Goal: Browse casually: Explore the website without a specific task or goal

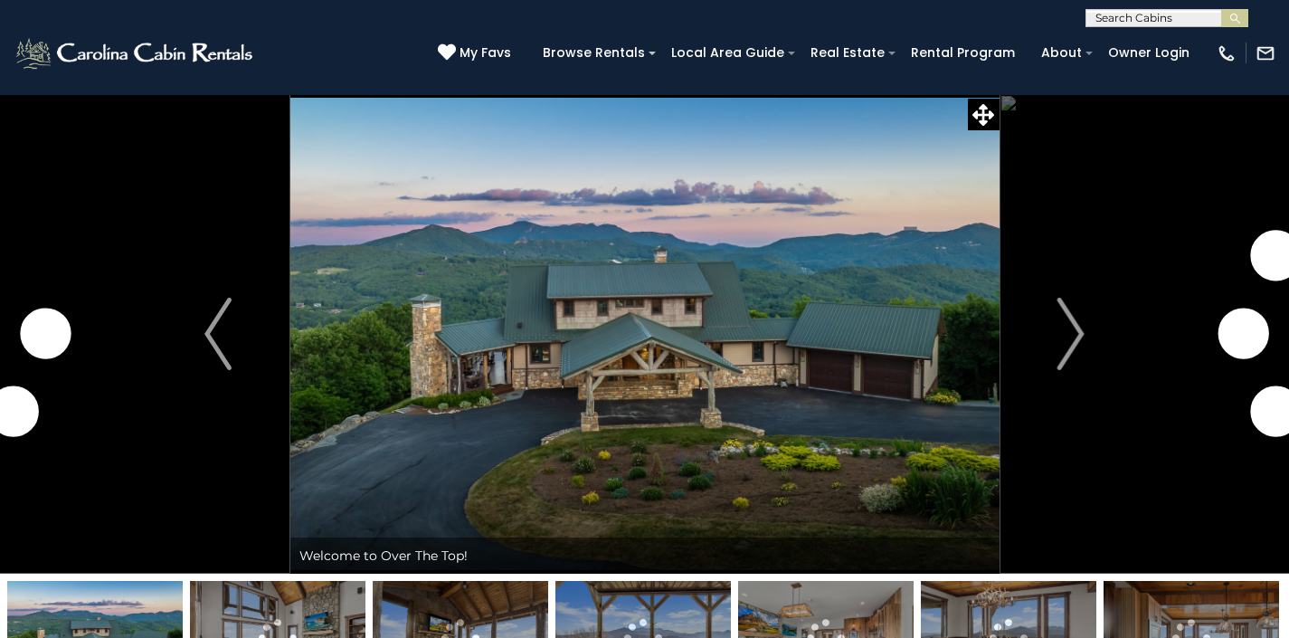
click at [1059, 331] on img "Next" at bounding box center [1071, 334] width 27 height 72
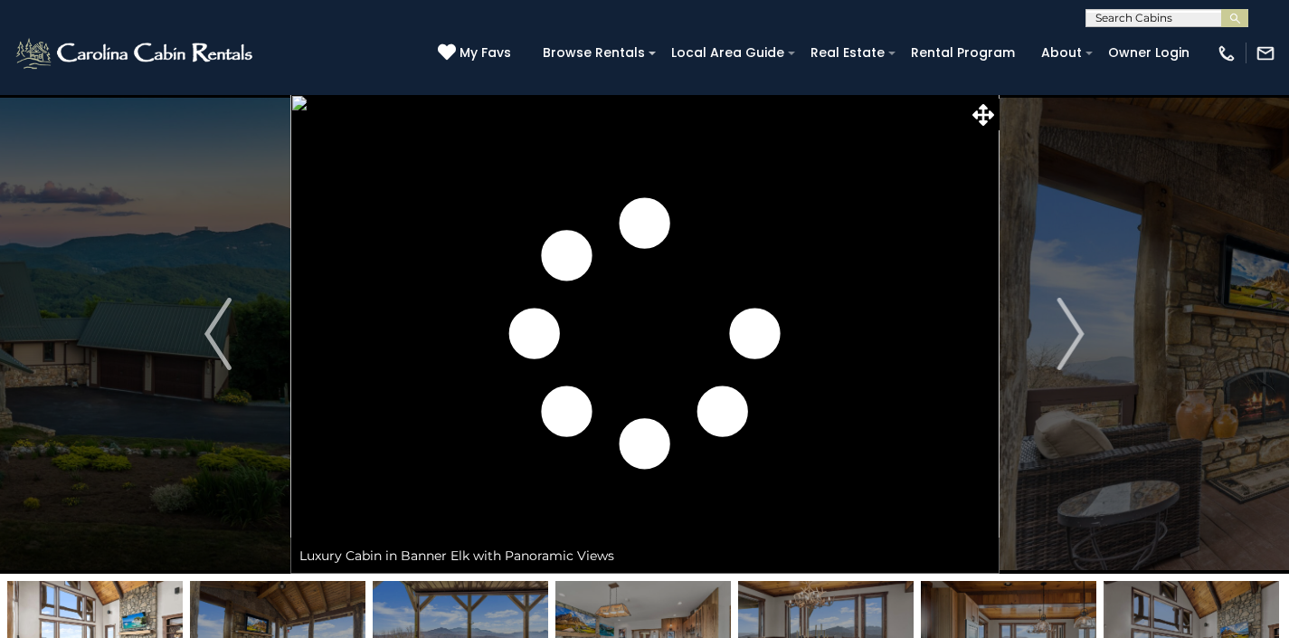
click at [1059, 331] on img "Next" at bounding box center [1071, 334] width 27 height 72
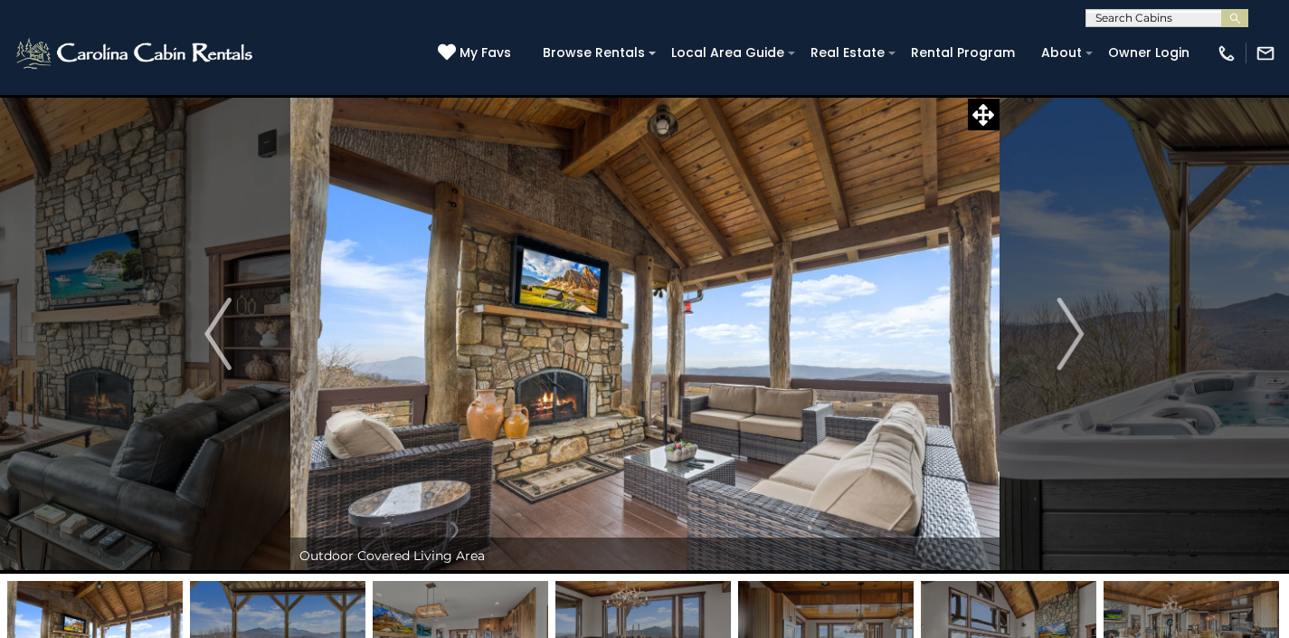
click at [1059, 331] on img "Next" at bounding box center [1071, 334] width 27 height 72
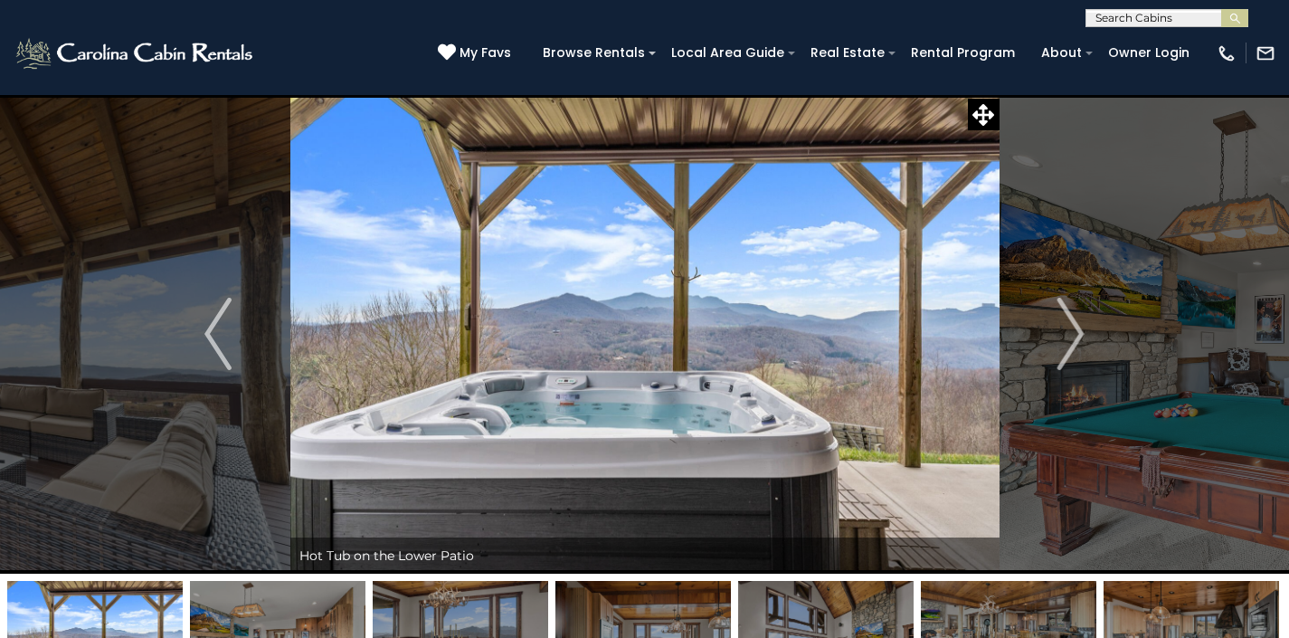
click at [1059, 331] on img "Next" at bounding box center [1071, 334] width 27 height 72
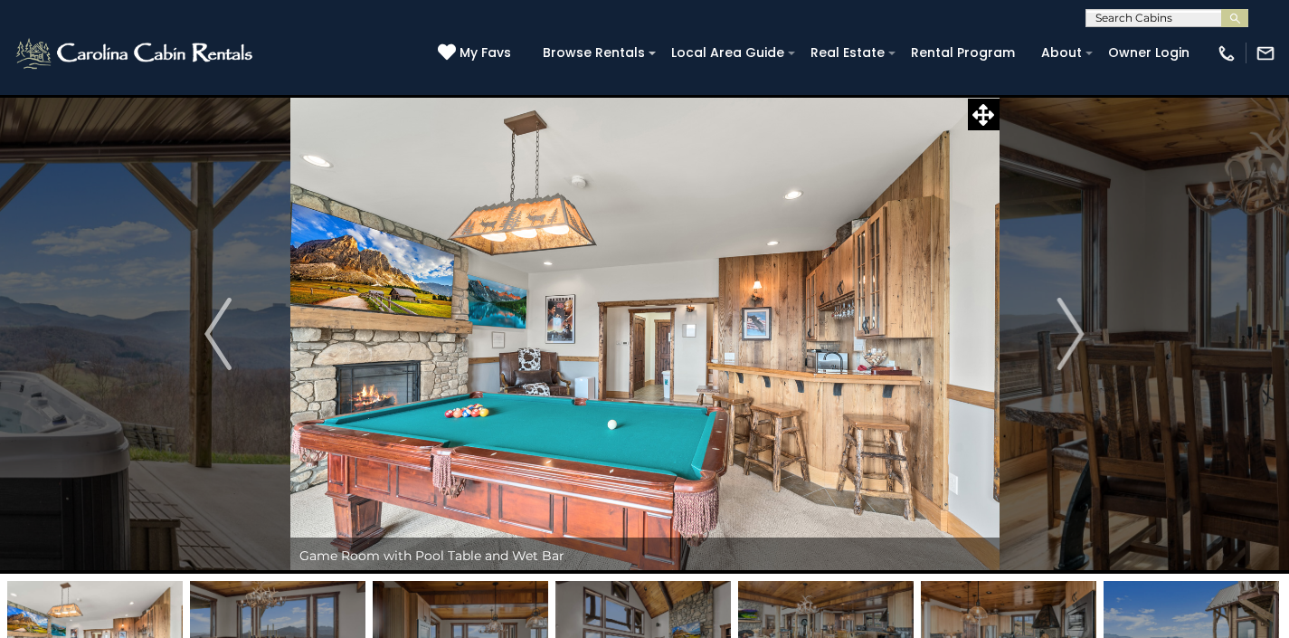
click at [1059, 331] on img "Next" at bounding box center [1071, 334] width 27 height 72
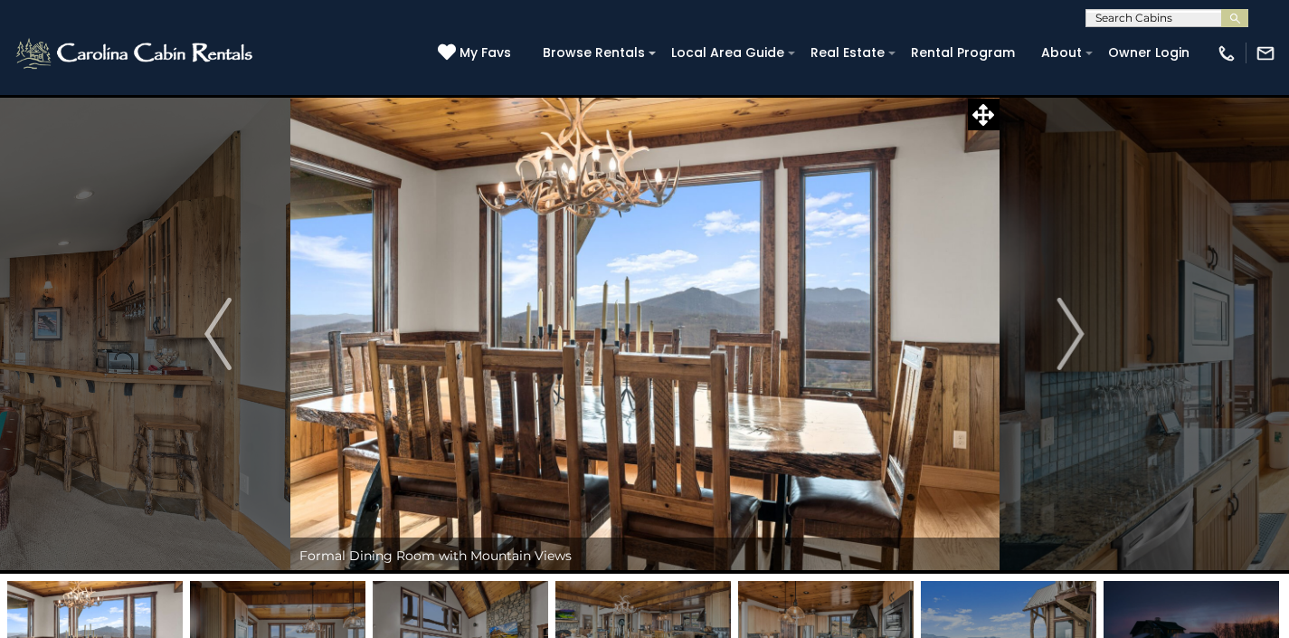
click at [1059, 331] on img "Next" at bounding box center [1071, 334] width 27 height 72
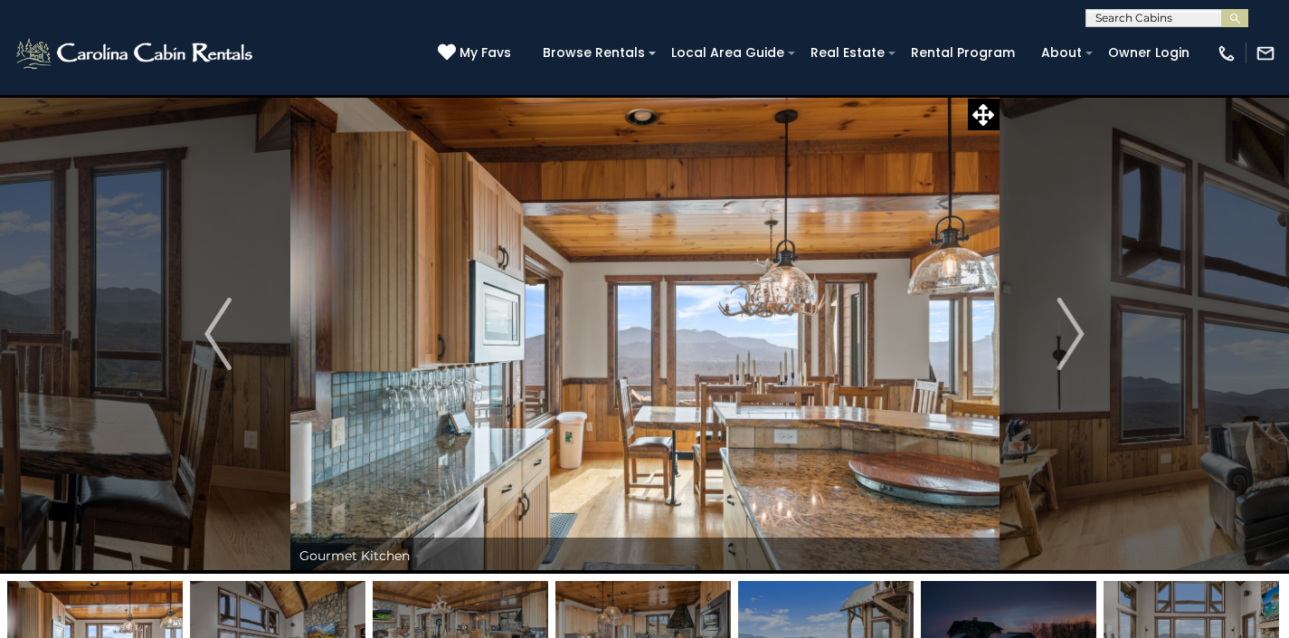
click at [1059, 331] on img "Next" at bounding box center [1071, 334] width 27 height 72
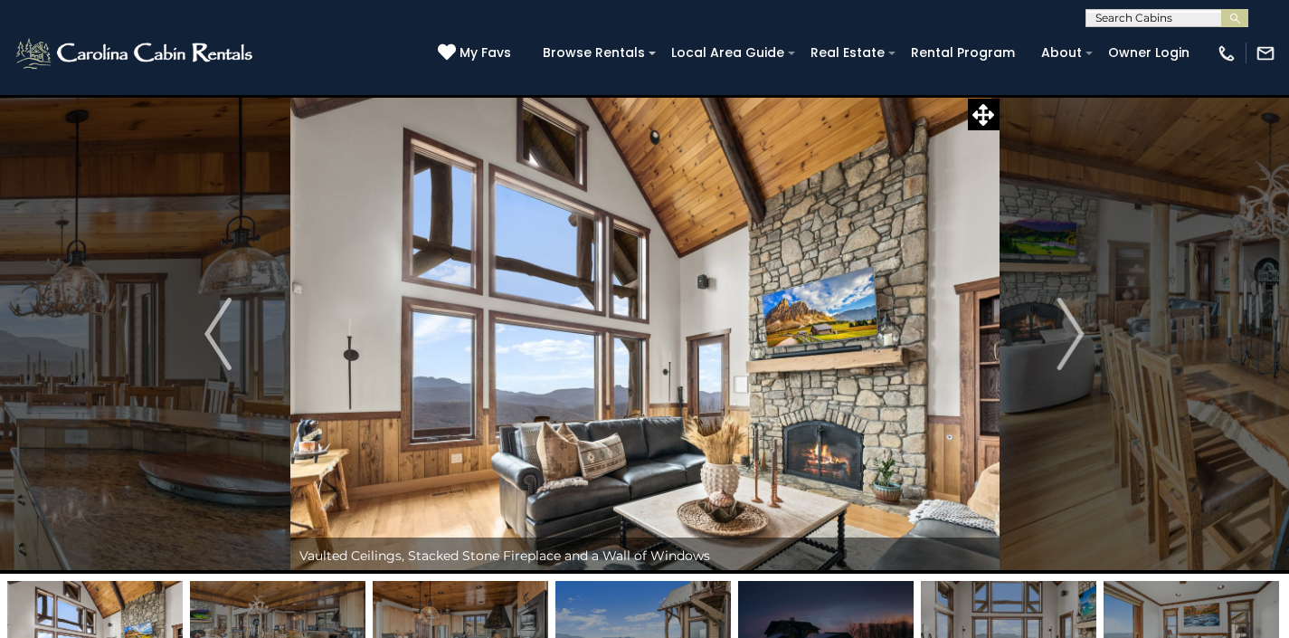
click at [1059, 331] on img "Next" at bounding box center [1071, 334] width 27 height 72
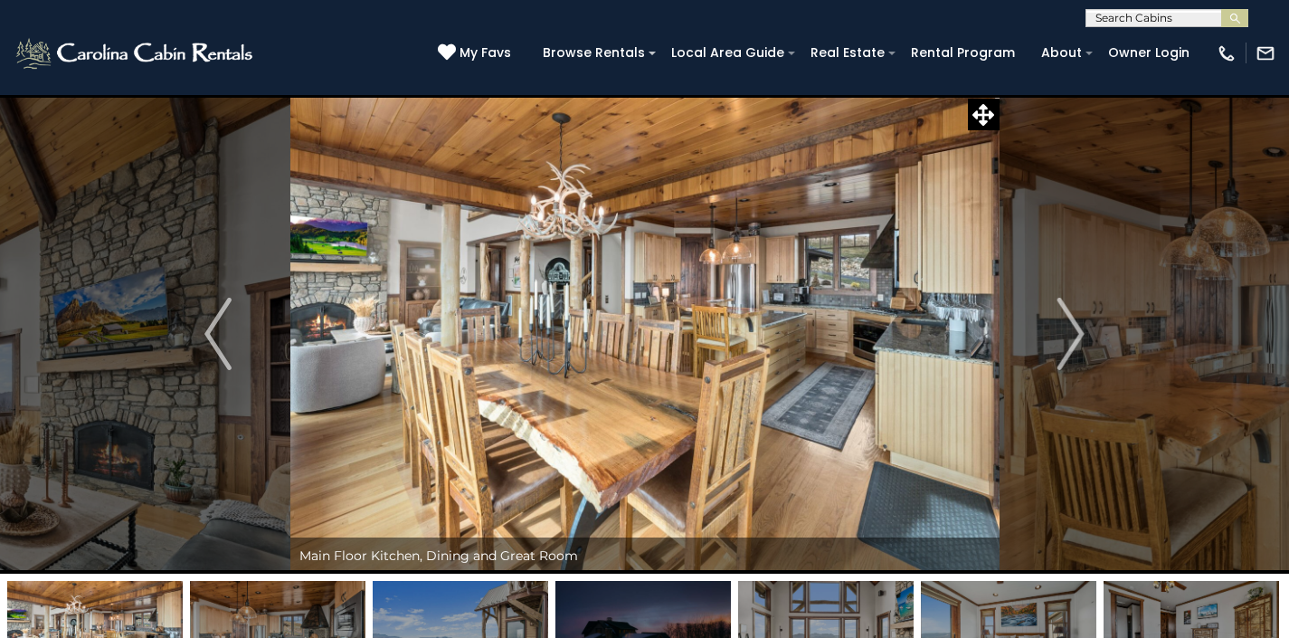
click at [1059, 331] on img "Next" at bounding box center [1071, 334] width 27 height 72
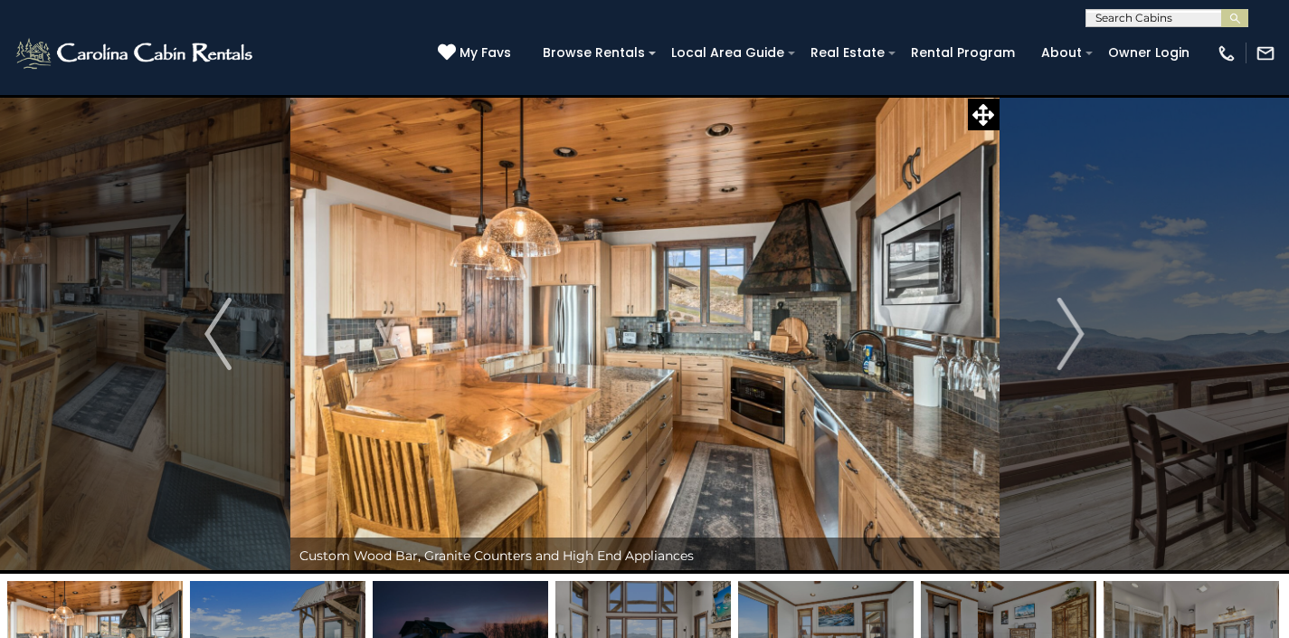
click at [1059, 331] on img "Next" at bounding box center [1071, 334] width 27 height 72
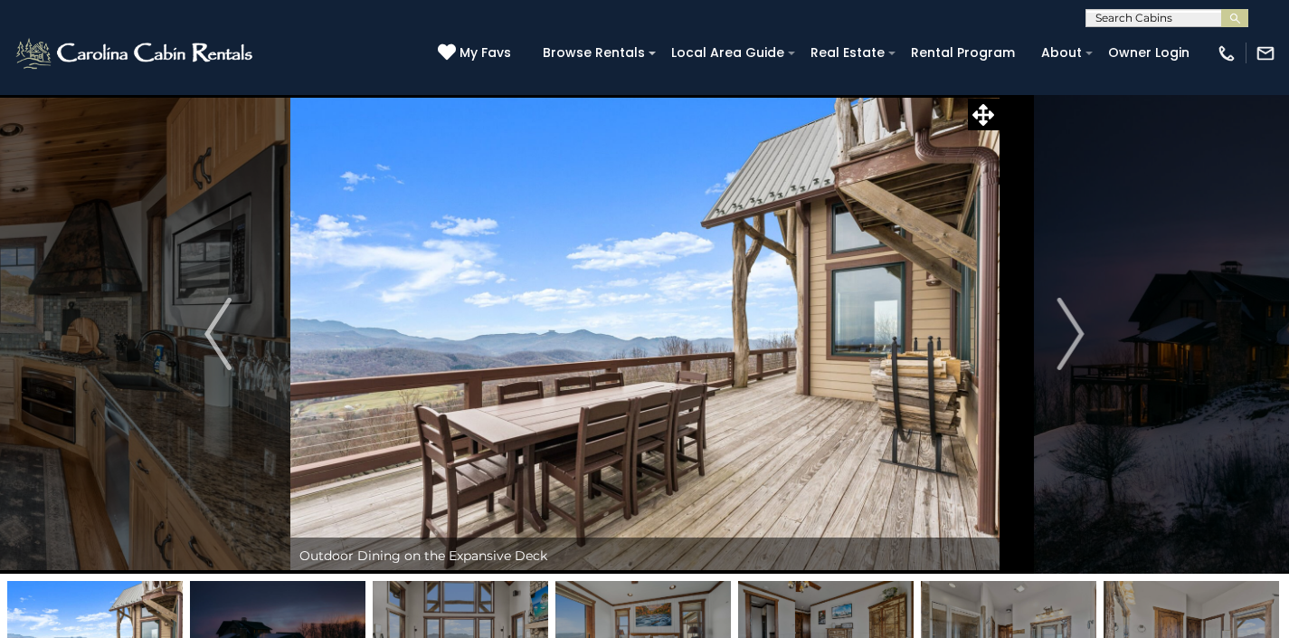
click at [1059, 331] on img "Next" at bounding box center [1071, 334] width 27 height 72
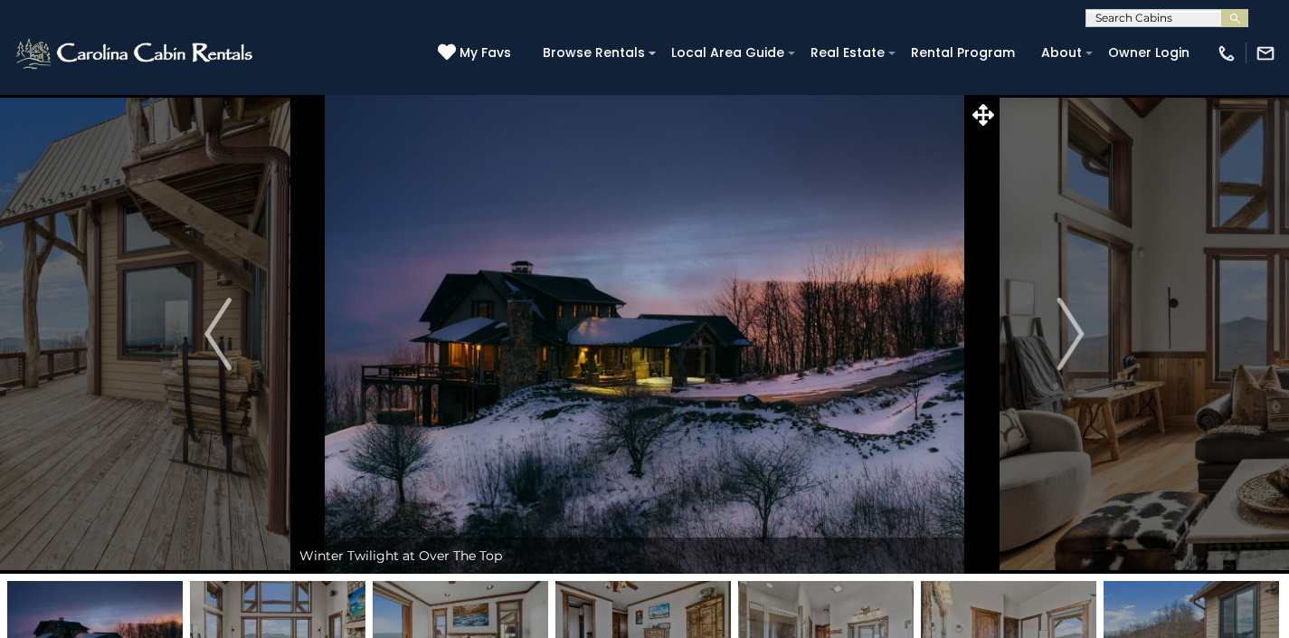
click at [1059, 331] on img "Next" at bounding box center [1071, 334] width 27 height 72
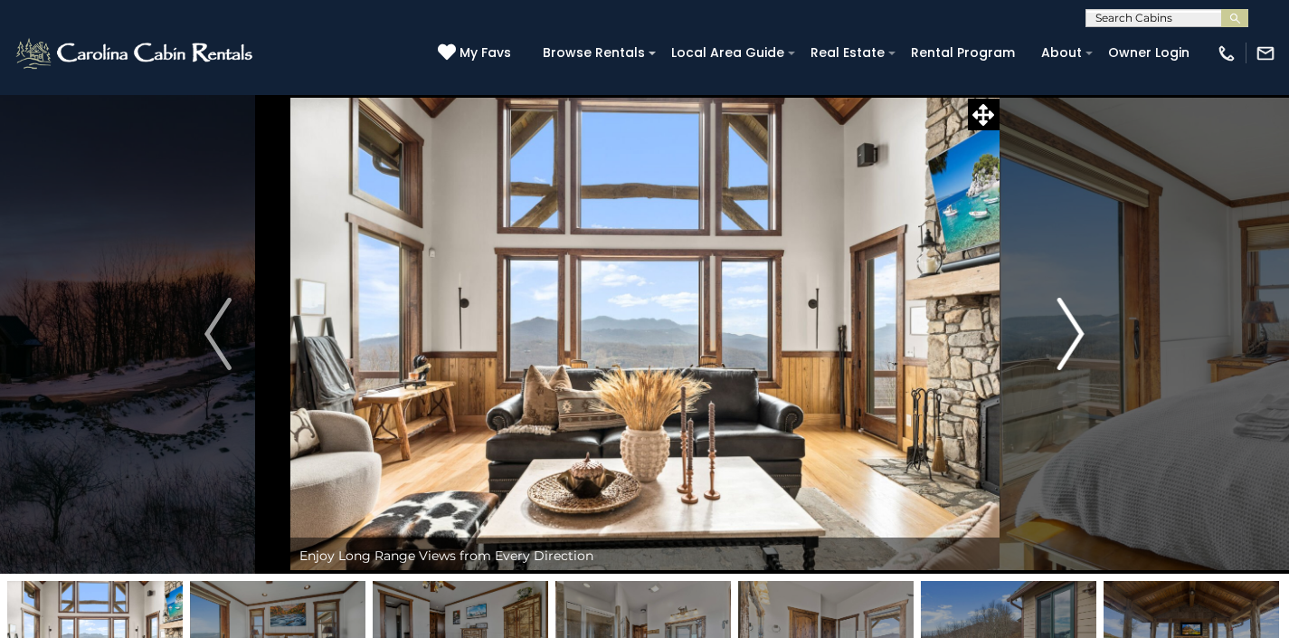
drag, startPoint x: 0, startPoint y: 0, endPoint x: 1060, endPoint y: 331, distance: 1110.2
click at [1060, 331] on img "Next" at bounding box center [1071, 334] width 27 height 72
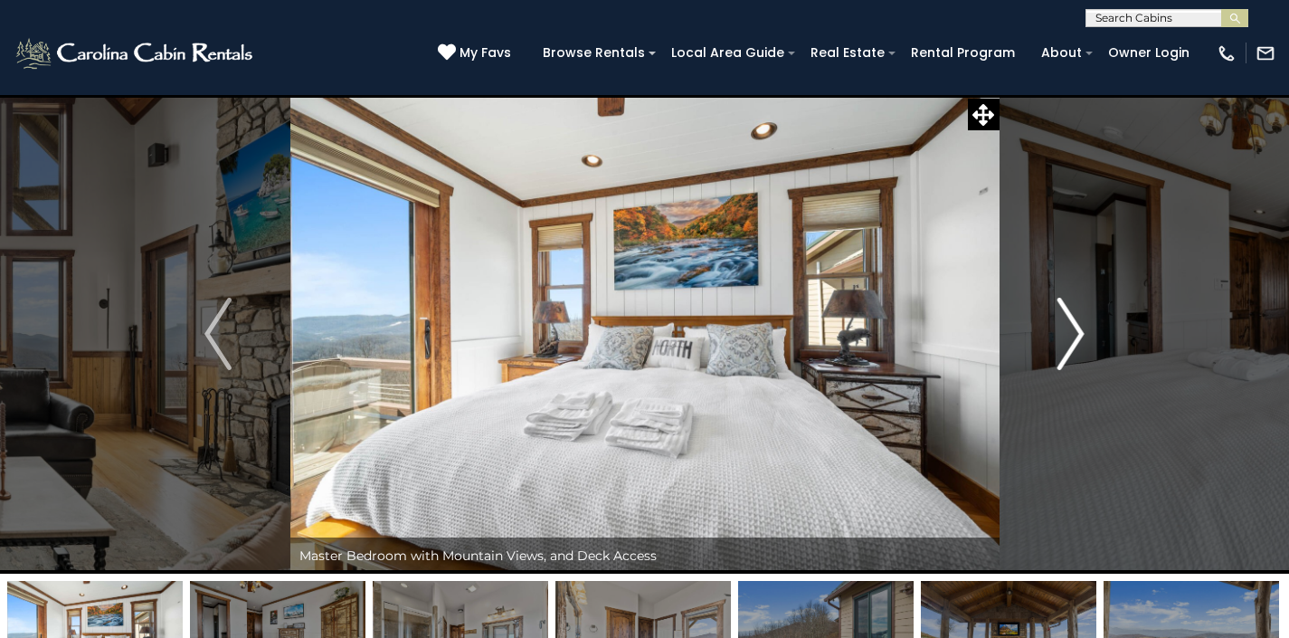
click at [1060, 331] on img "Next" at bounding box center [1071, 334] width 27 height 72
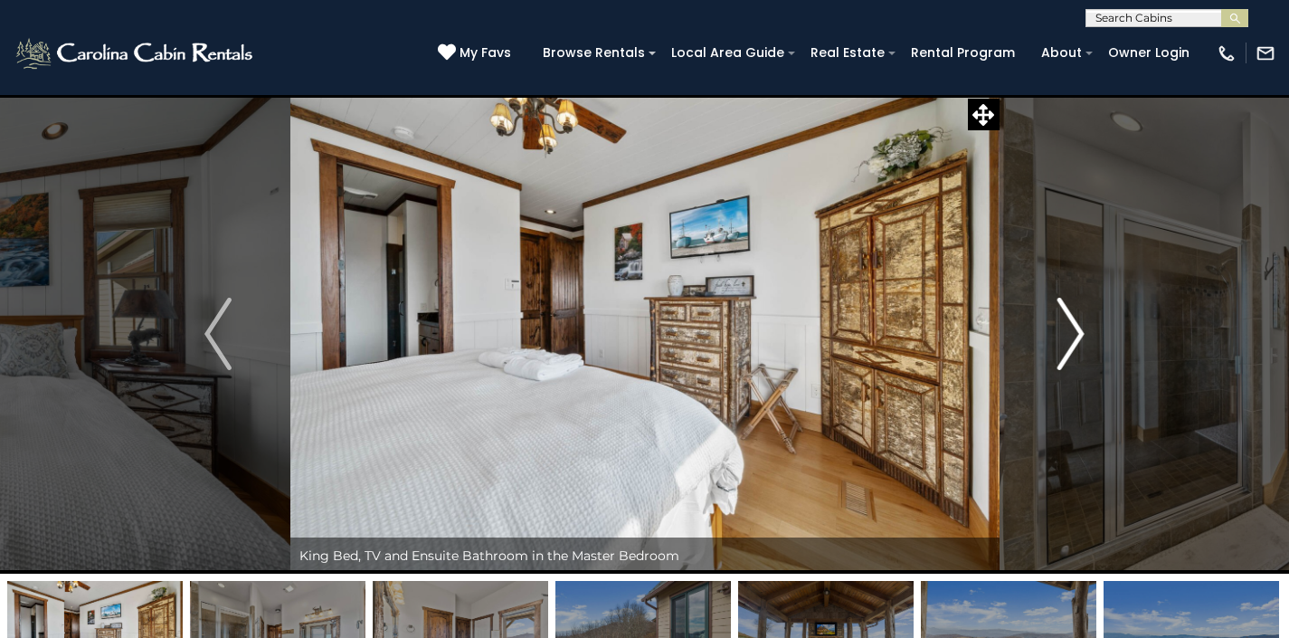
click at [1060, 331] on img "Next" at bounding box center [1071, 334] width 27 height 72
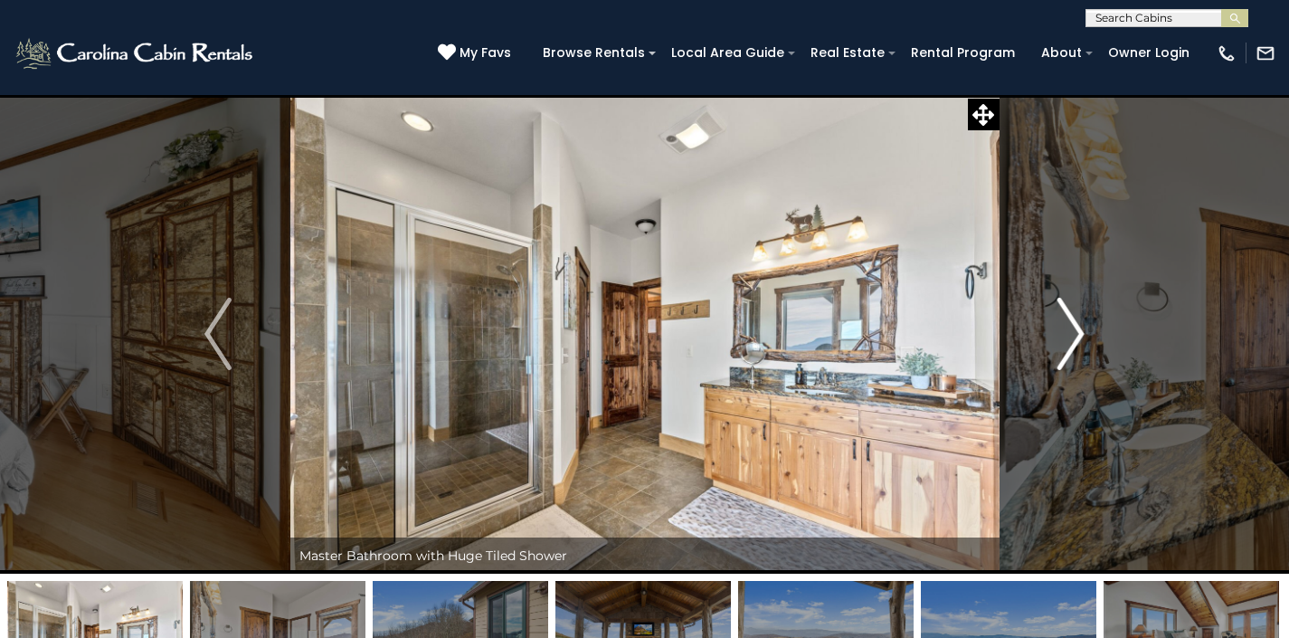
click at [1060, 331] on img "Next" at bounding box center [1071, 334] width 27 height 72
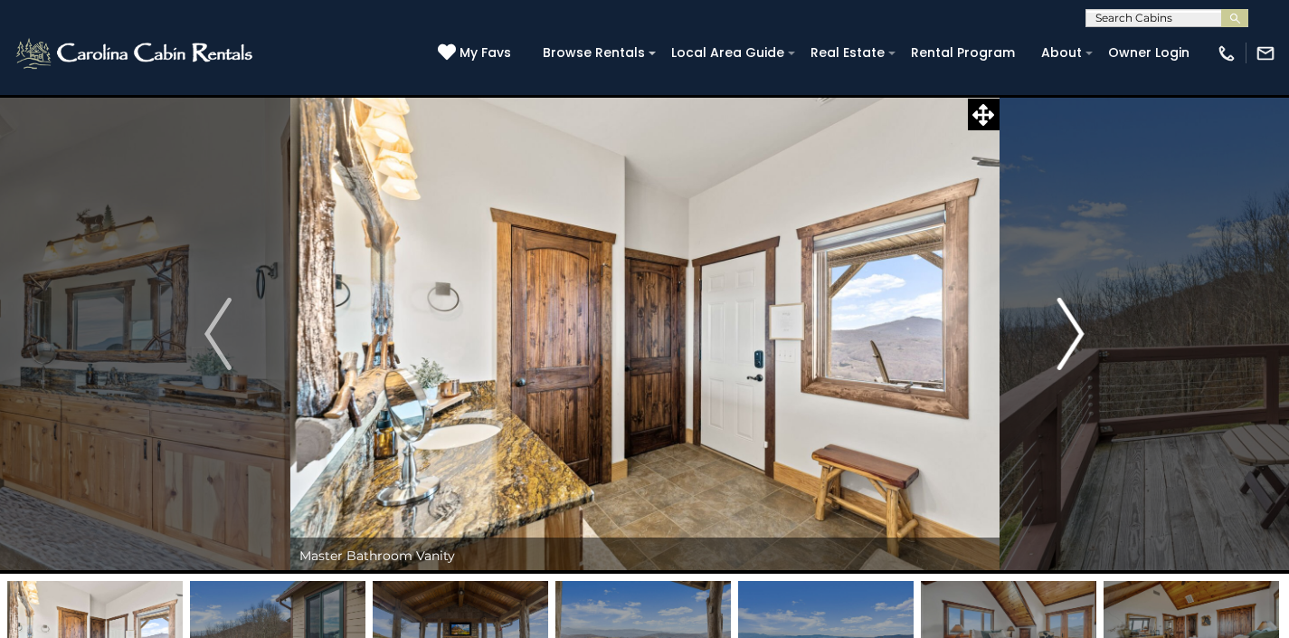
click at [1060, 331] on img "Next" at bounding box center [1071, 334] width 27 height 72
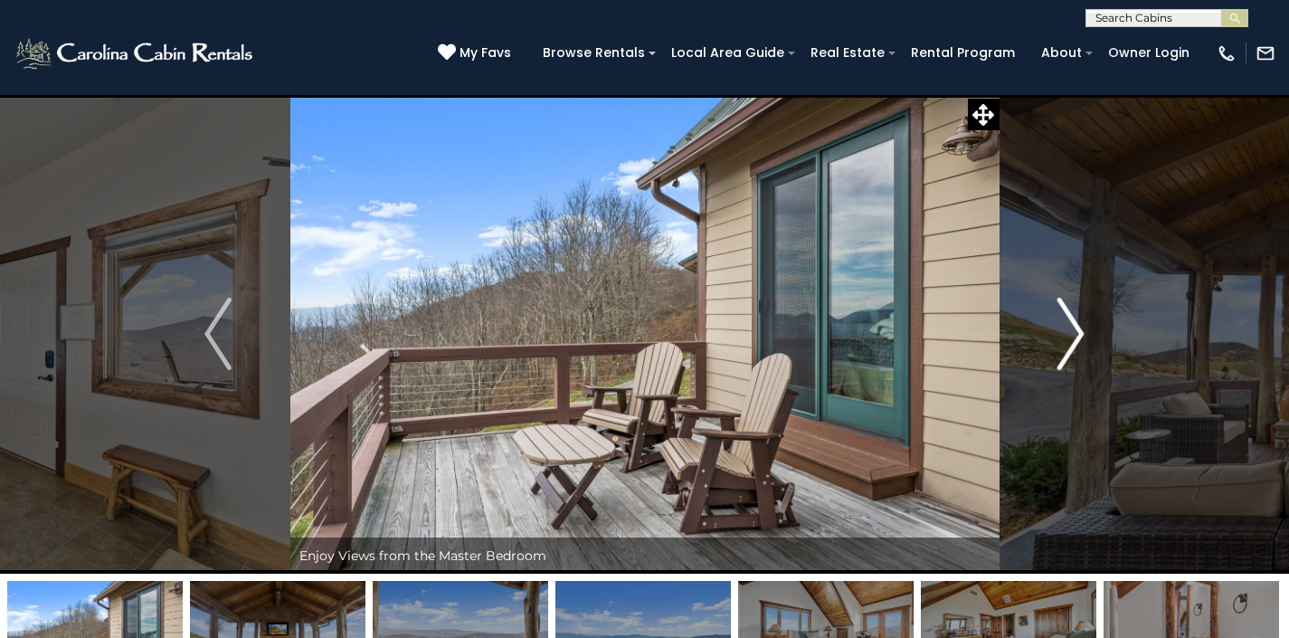
click at [1060, 331] on img "Next" at bounding box center [1071, 334] width 27 height 72
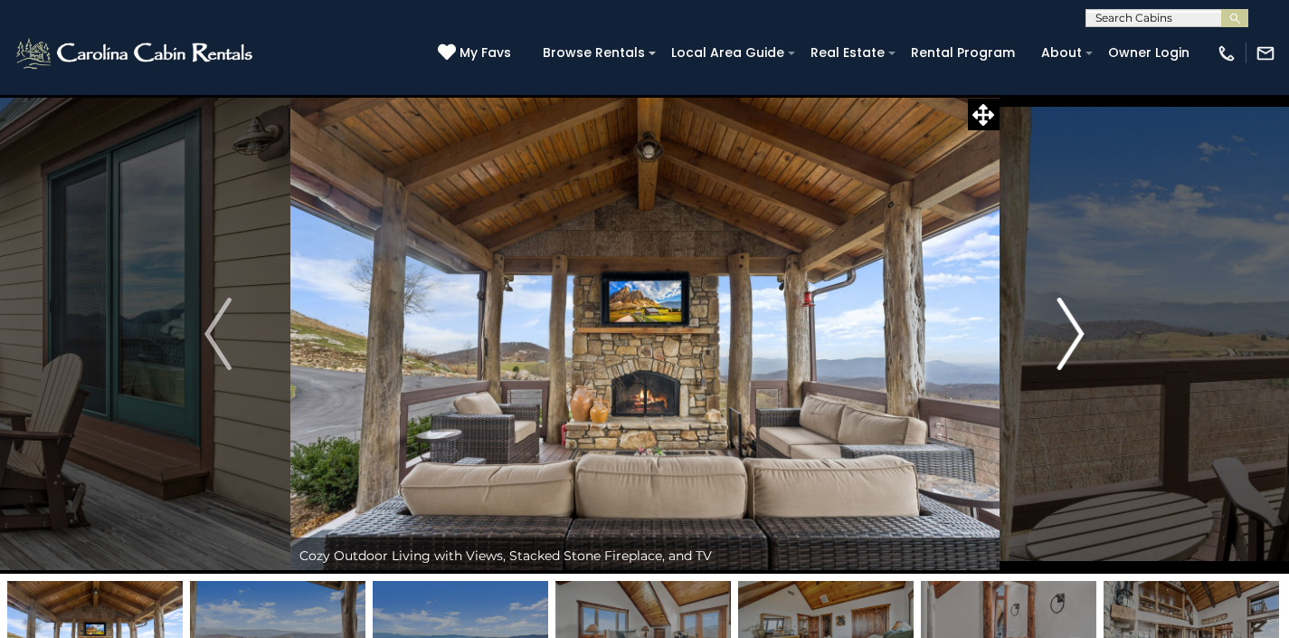
click at [1060, 331] on img "Next" at bounding box center [1071, 334] width 27 height 72
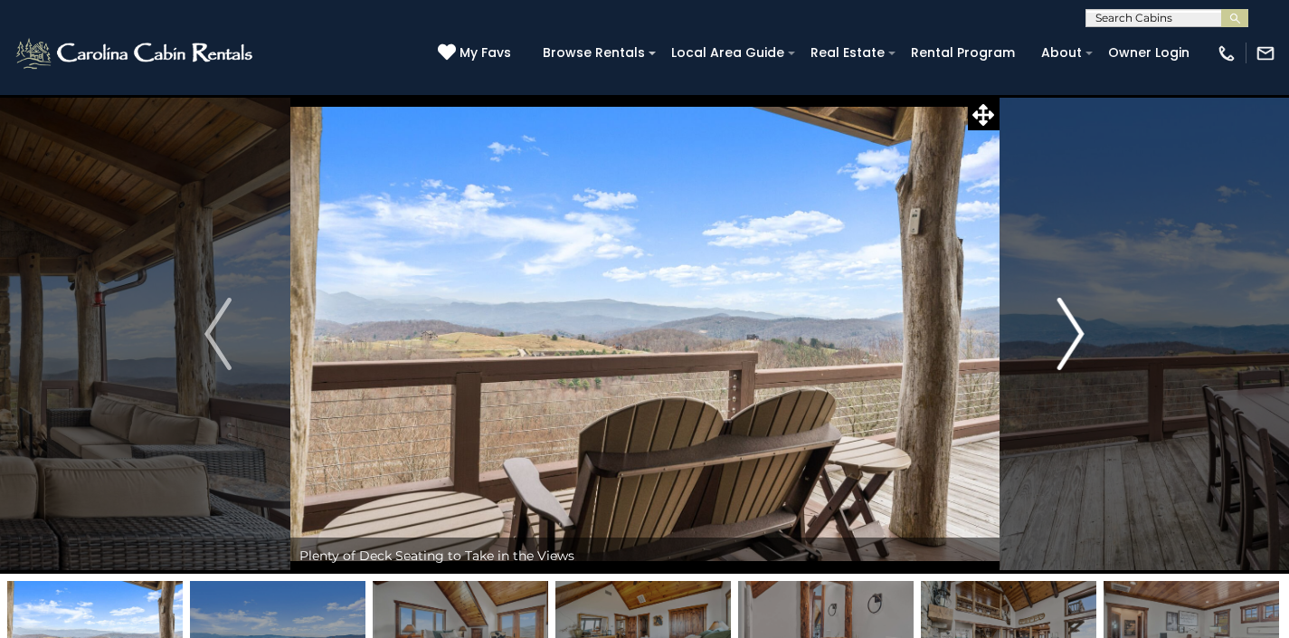
click at [1065, 330] on img "Next" at bounding box center [1071, 334] width 27 height 72
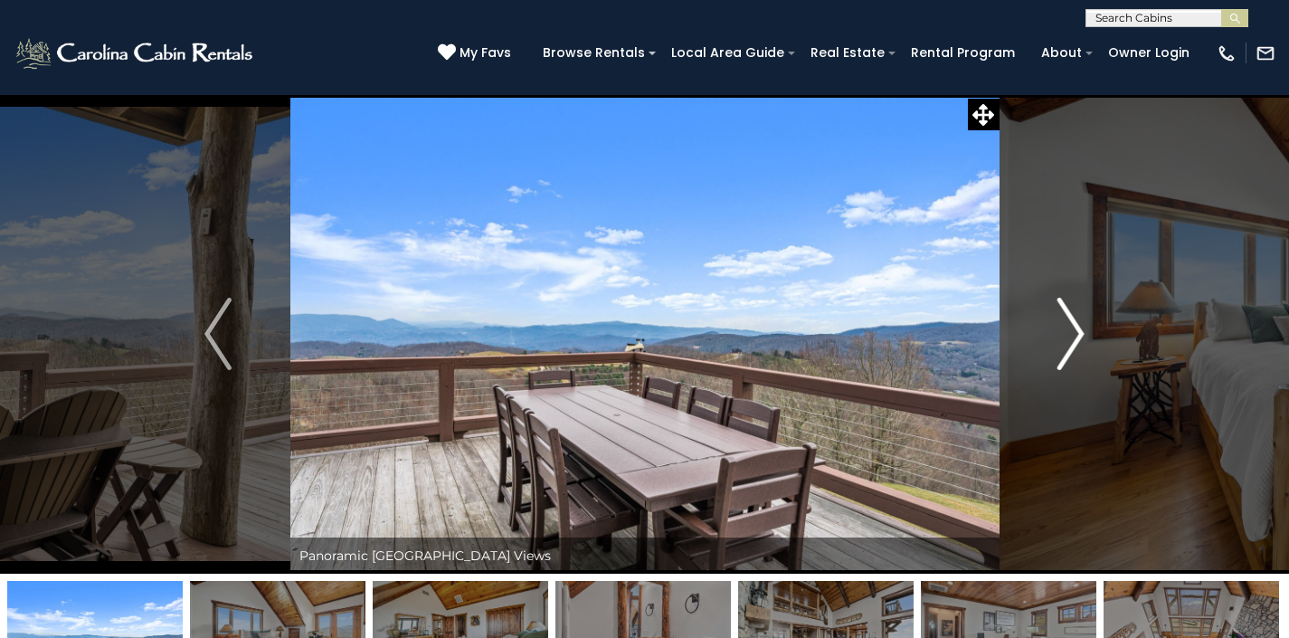
click at [1065, 330] on img "Next" at bounding box center [1071, 334] width 27 height 72
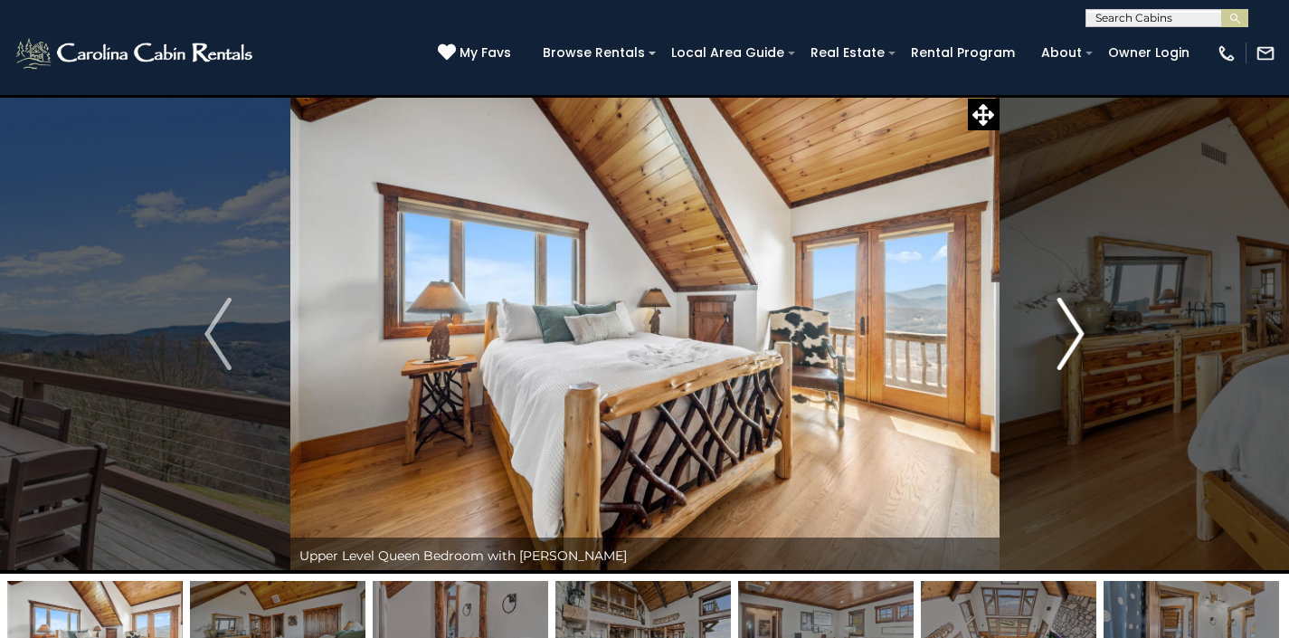
click at [1065, 330] on img "Next" at bounding box center [1071, 334] width 27 height 72
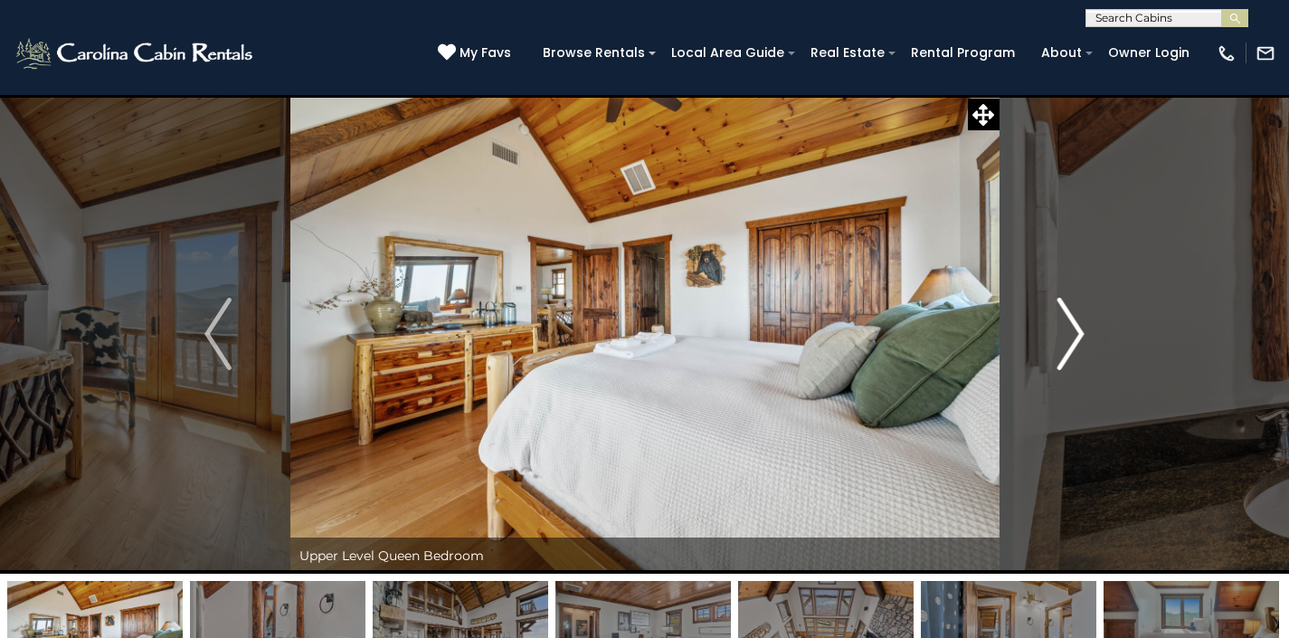
click at [1065, 330] on img "Next" at bounding box center [1071, 334] width 27 height 72
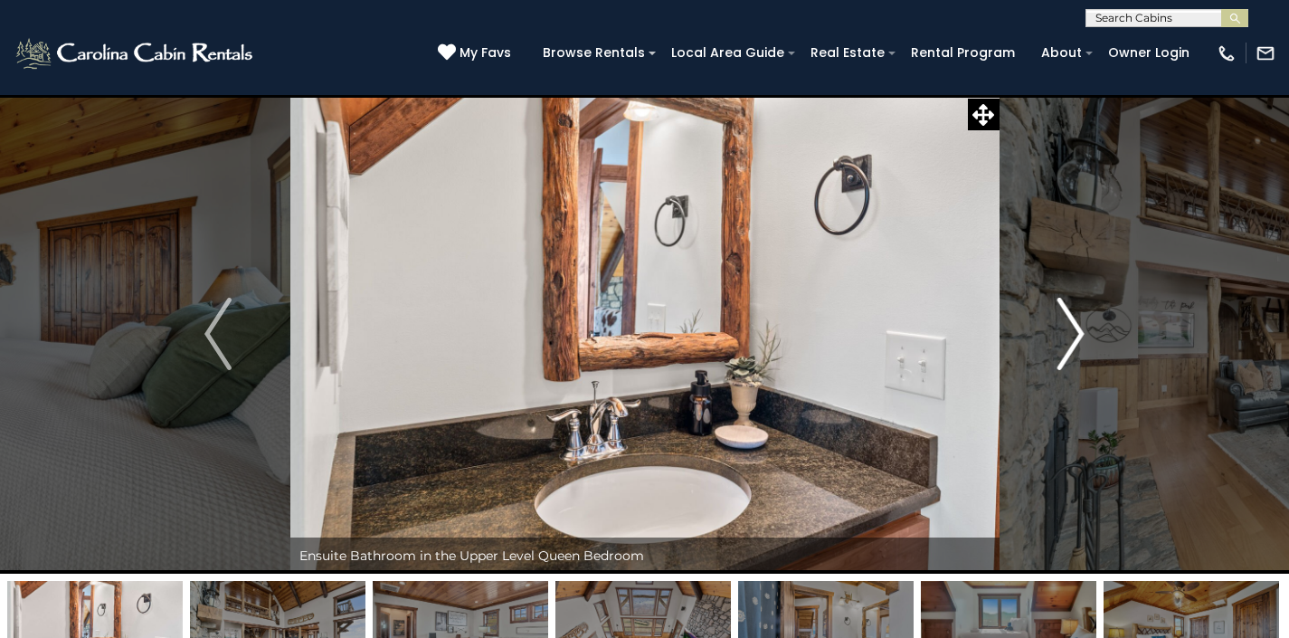
click at [1065, 330] on img "Next" at bounding box center [1071, 334] width 27 height 72
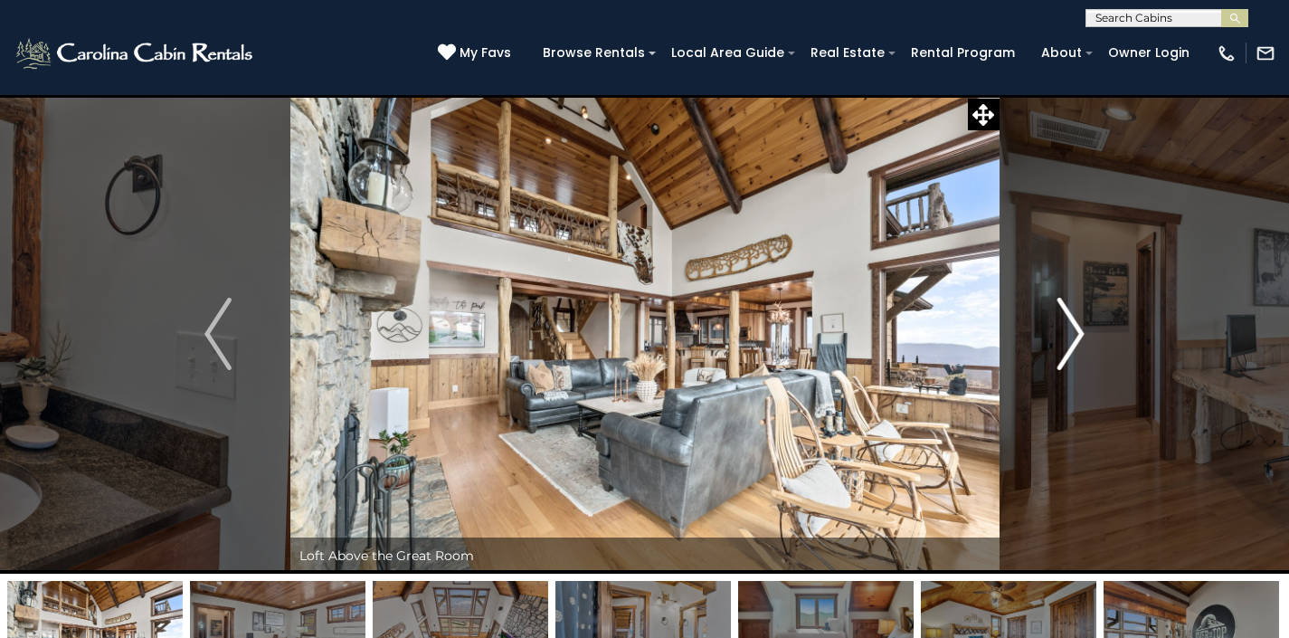
click at [1065, 330] on img "Next" at bounding box center [1071, 334] width 27 height 72
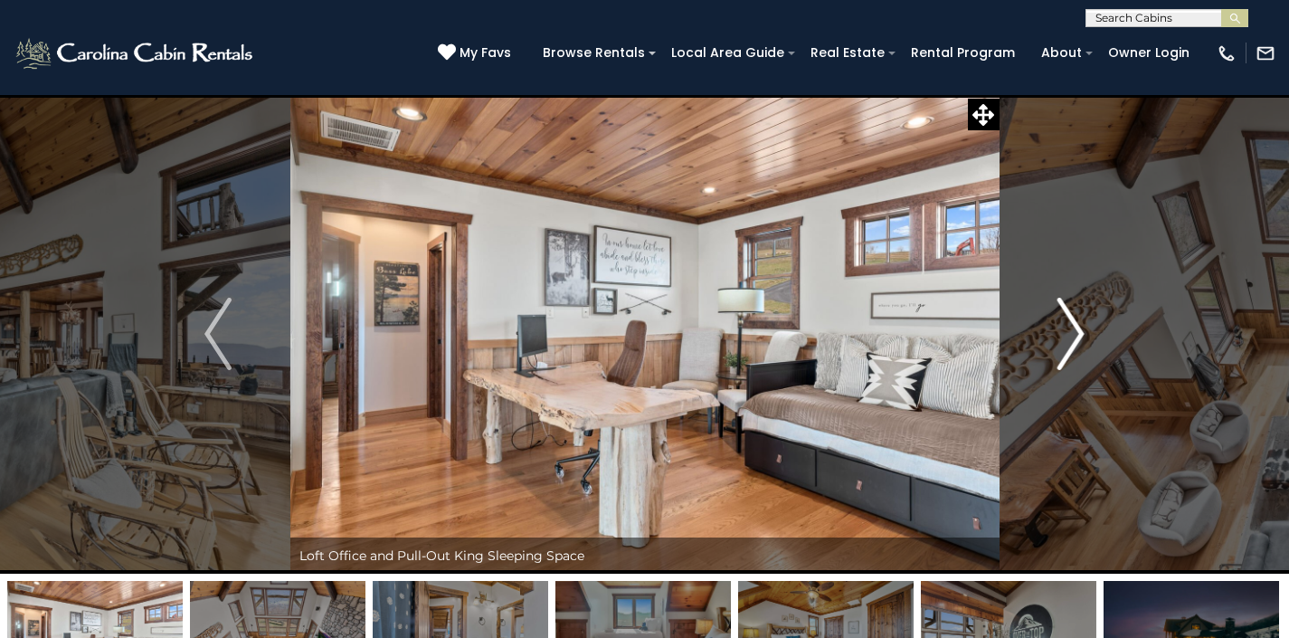
click at [1065, 330] on img "Next" at bounding box center [1071, 334] width 27 height 72
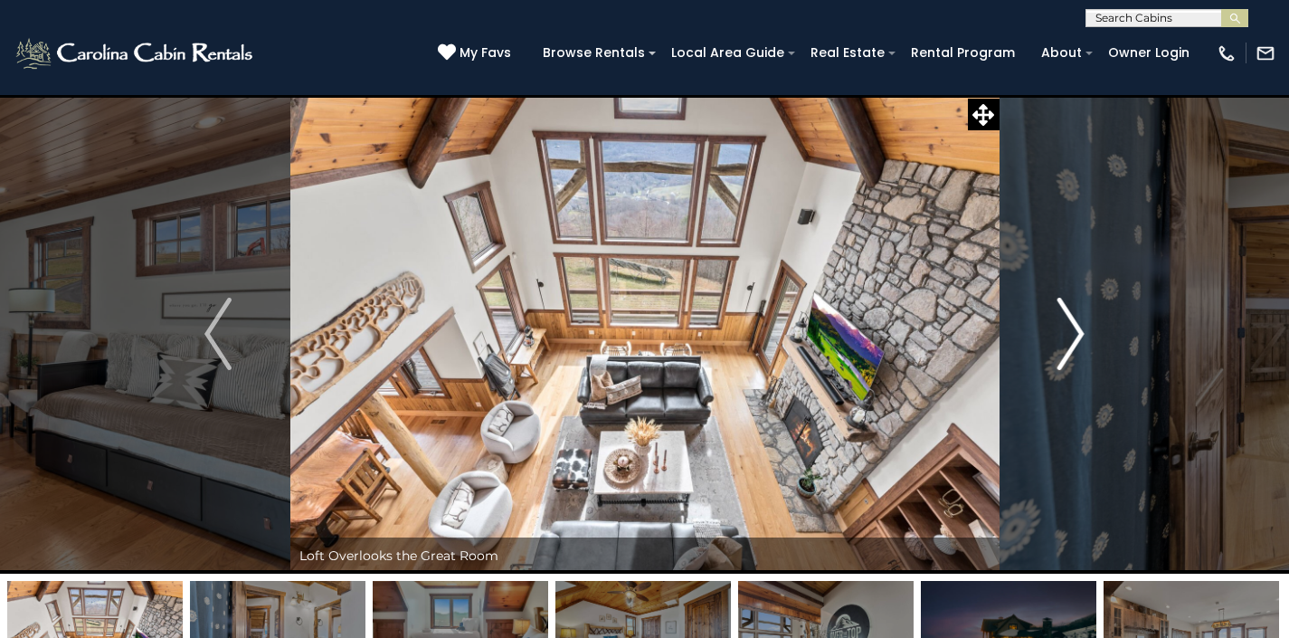
click at [1065, 330] on img "Next" at bounding box center [1071, 334] width 27 height 72
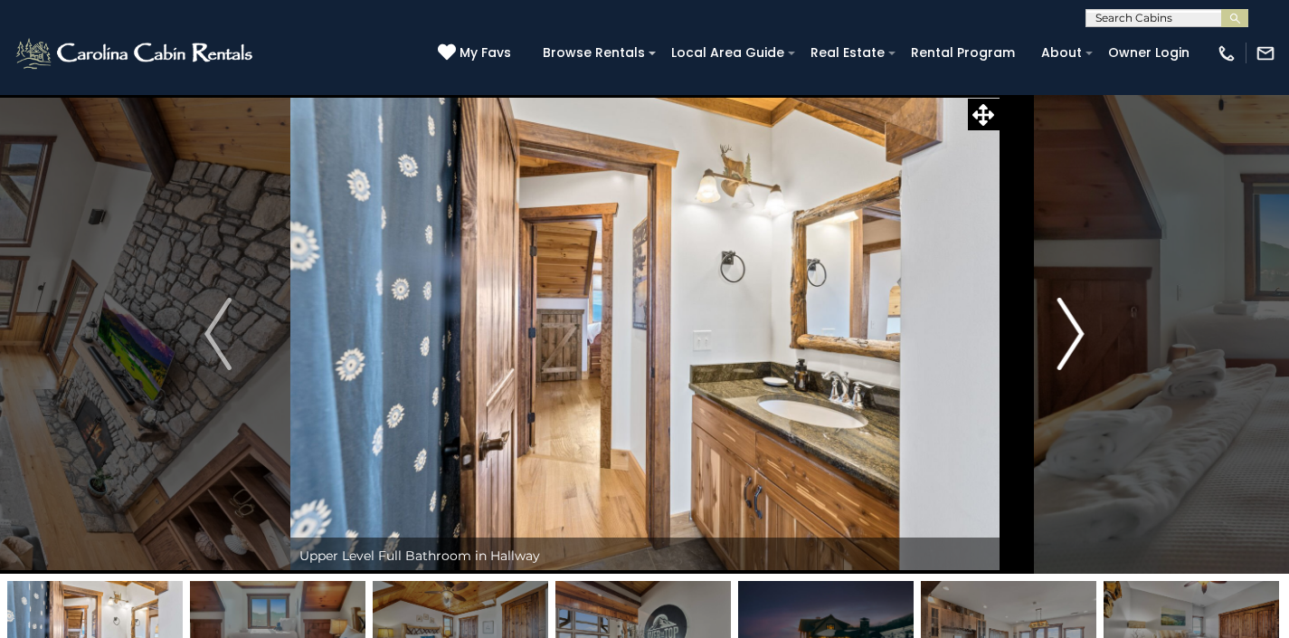
click at [1065, 330] on img "Next" at bounding box center [1071, 334] width 27 height 72
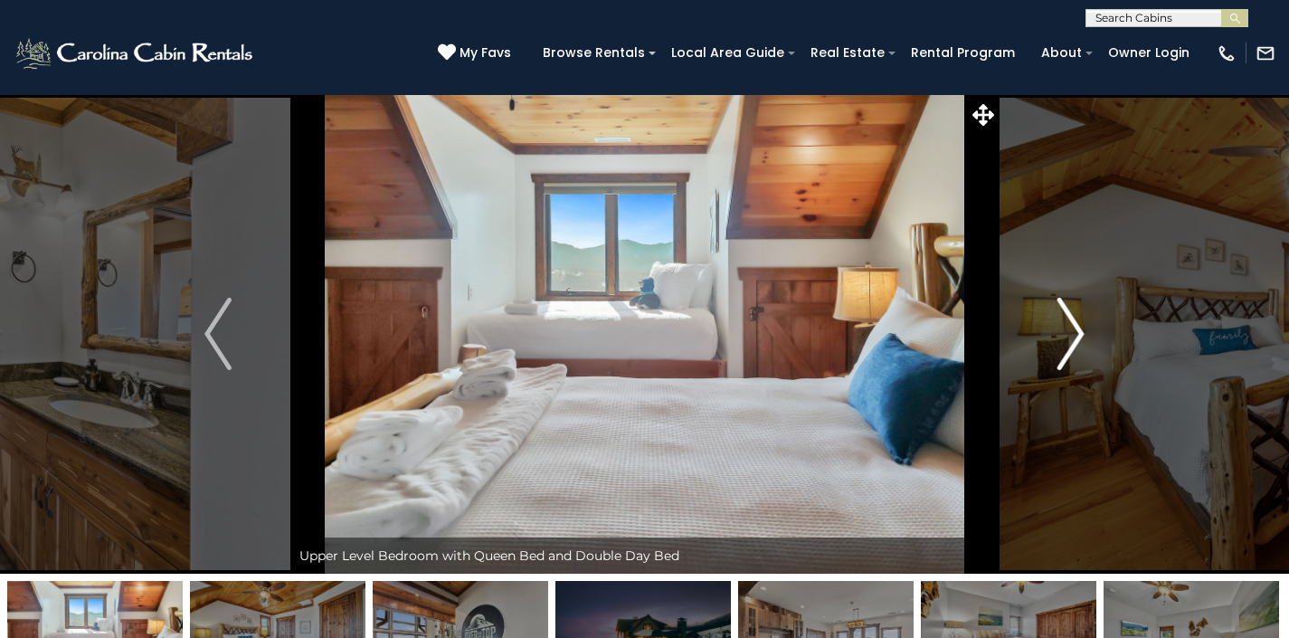
click at [1065, 330] on img "Next" at bounding box center [1071, 334] width 27 height 72
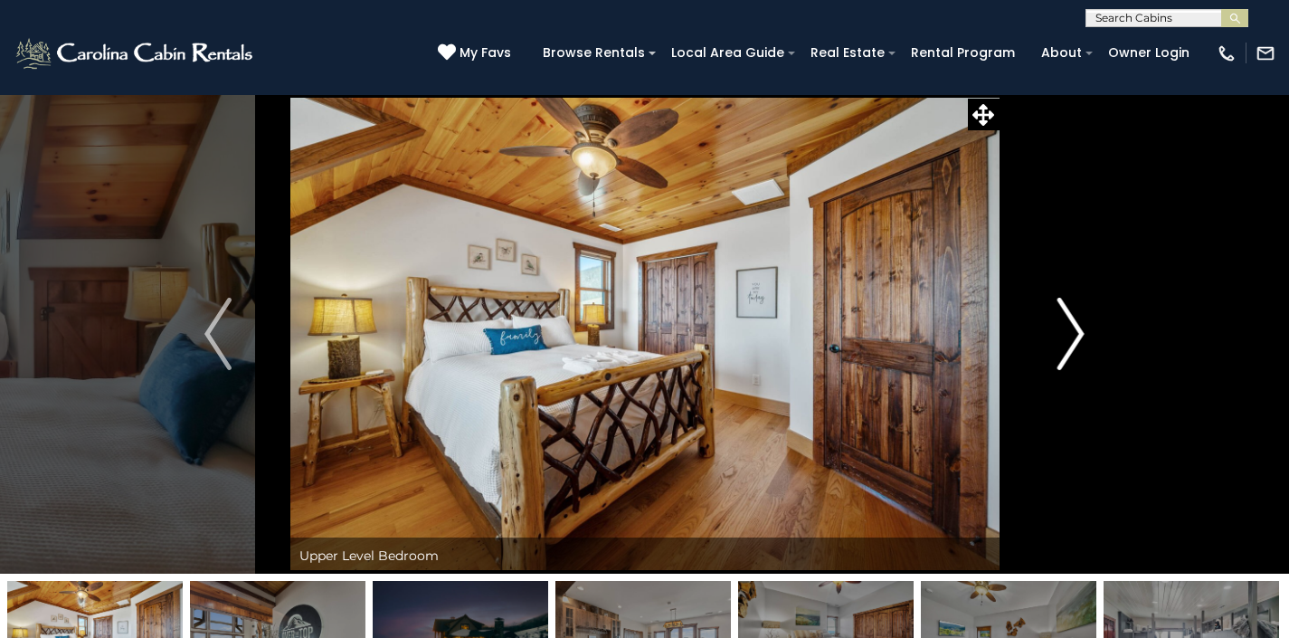
click at [1065, 330] on img "Next" at bounding box center [1071, 334] width 27 height 72
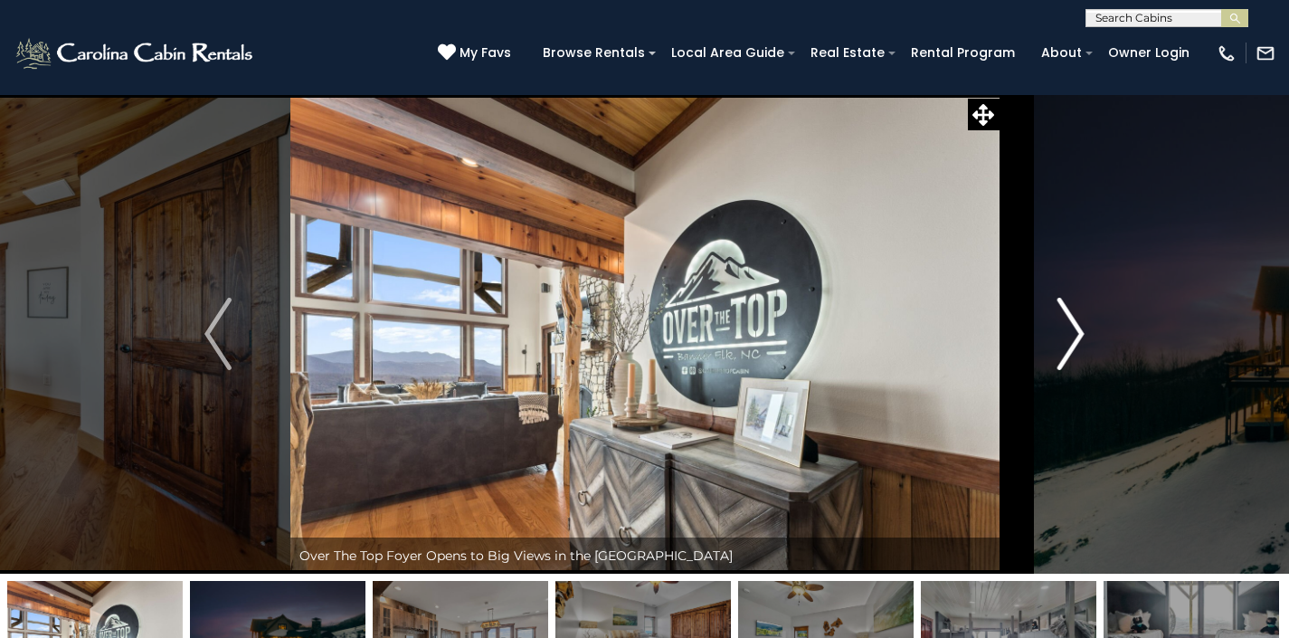
click at [1065, 330] on img "Next" at bounding box center [1071, 334] width 27 height 72
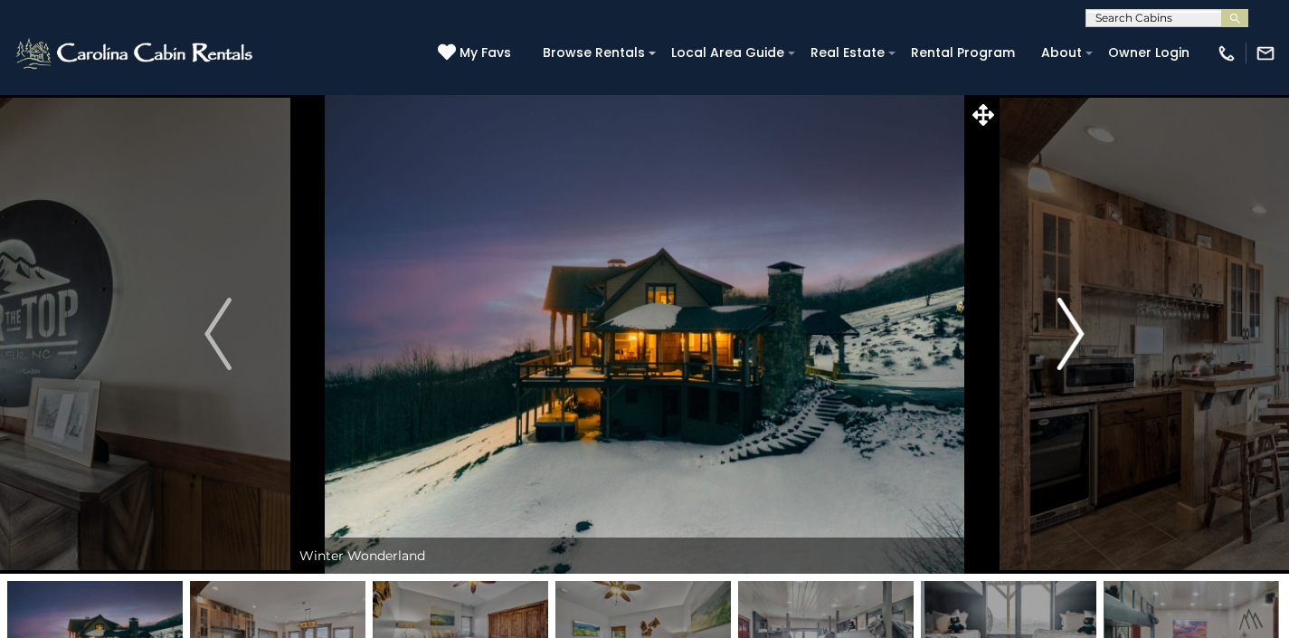
click at [1065, 330] on img "Next" at bounding box center [1071, 334] width 27 height 72
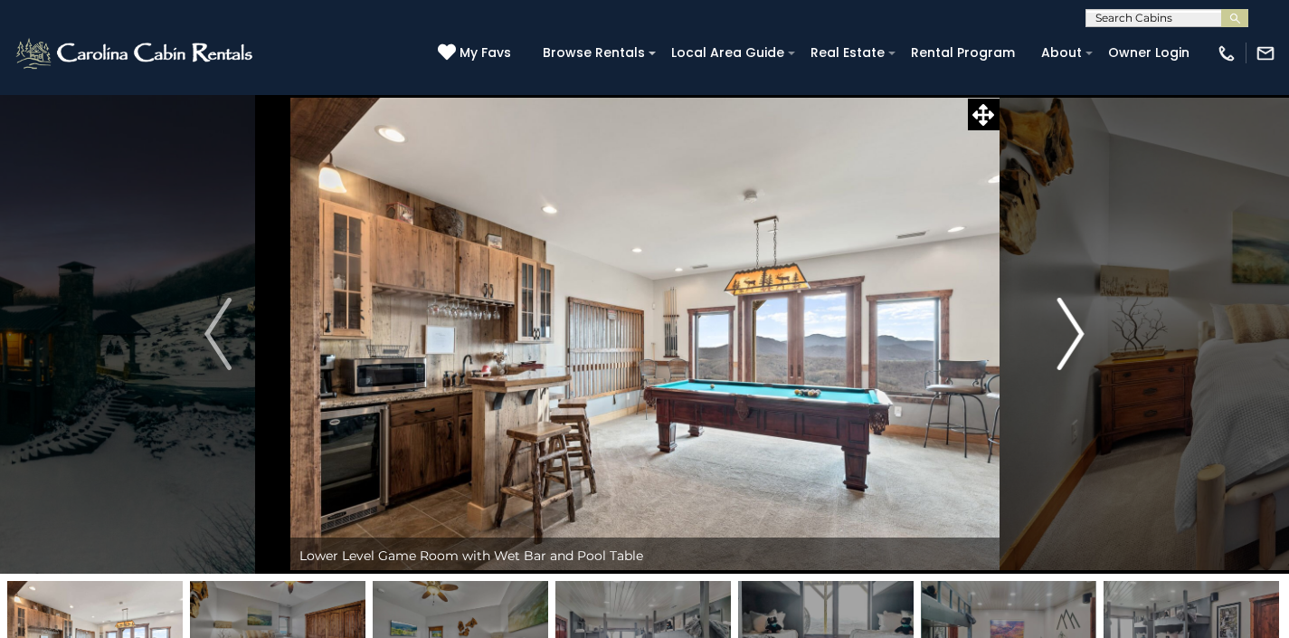
click at [1065, 330] on img "Next" at bounding box center [1071, 334] width 27 height 72
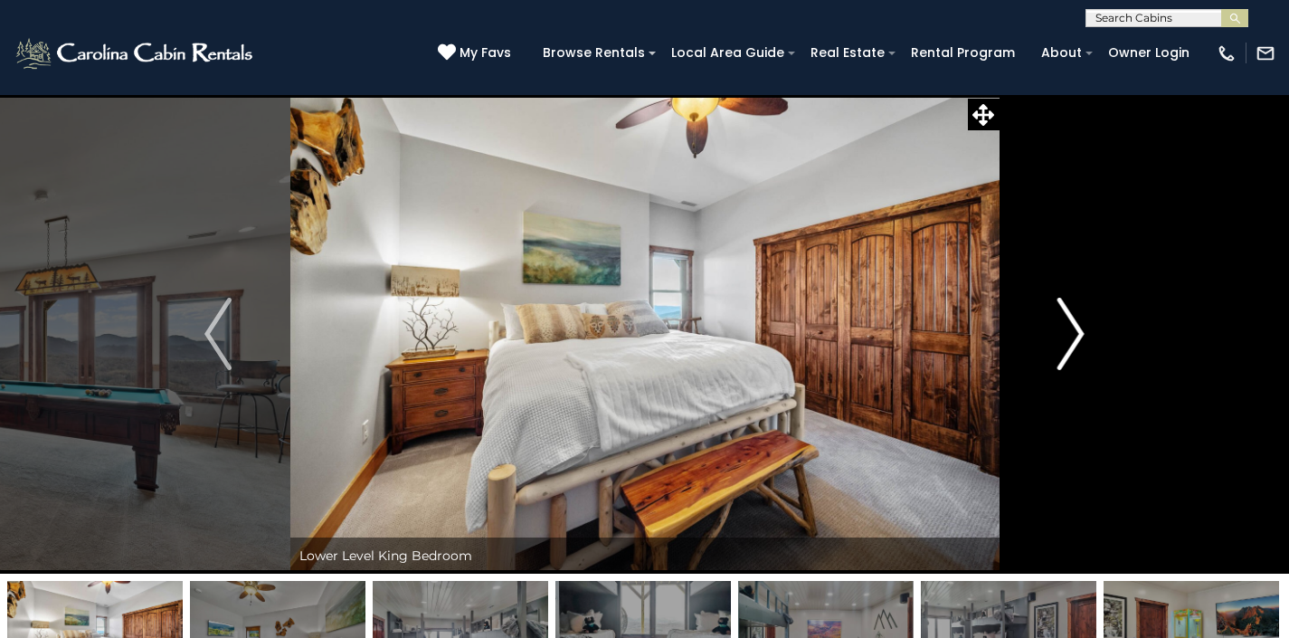
click at [1065, 330] on img "Next" at bounding box center [1071, 334] width 27 height 72
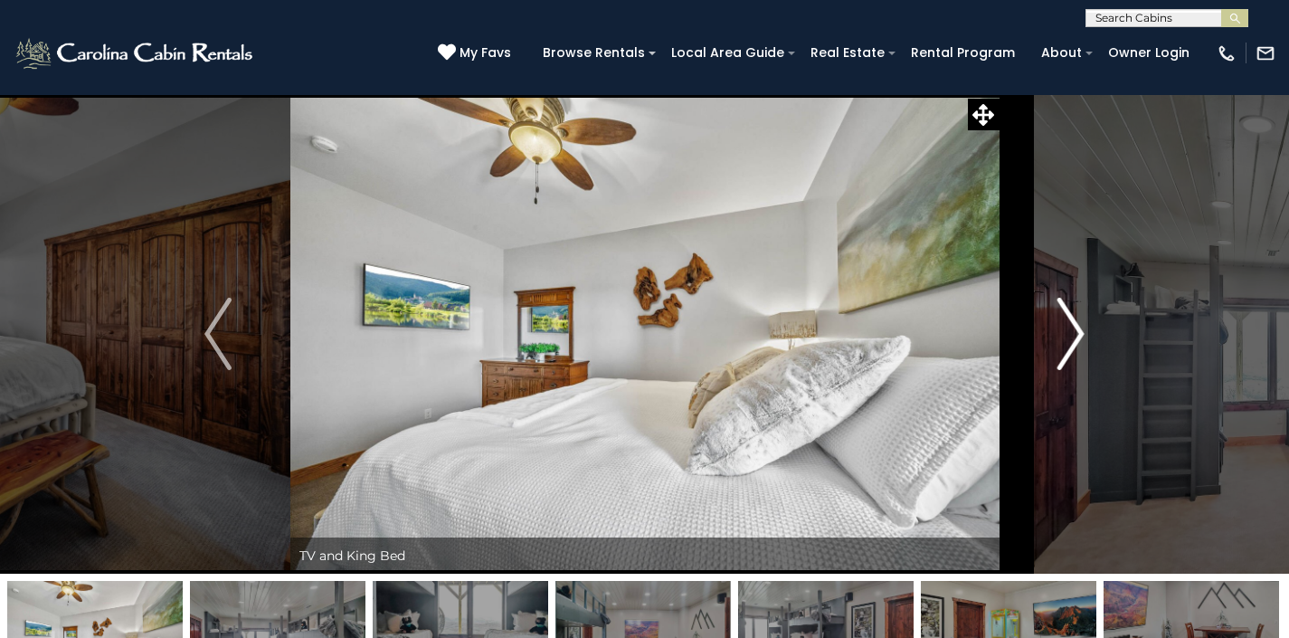
click at [1065, 331] on img "Next" at bounding box center [1071, 334] width 27 height 72
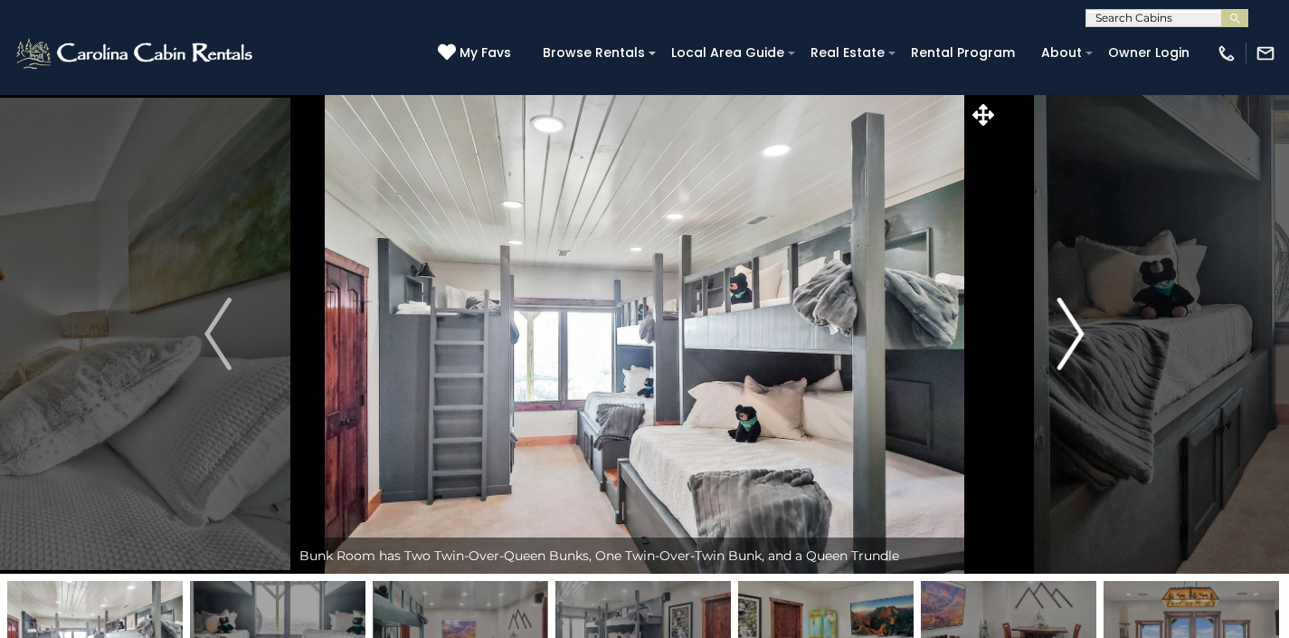
click at [1065, 332] on img "Next" at bounding box center [1071, 334] width 27 height 72
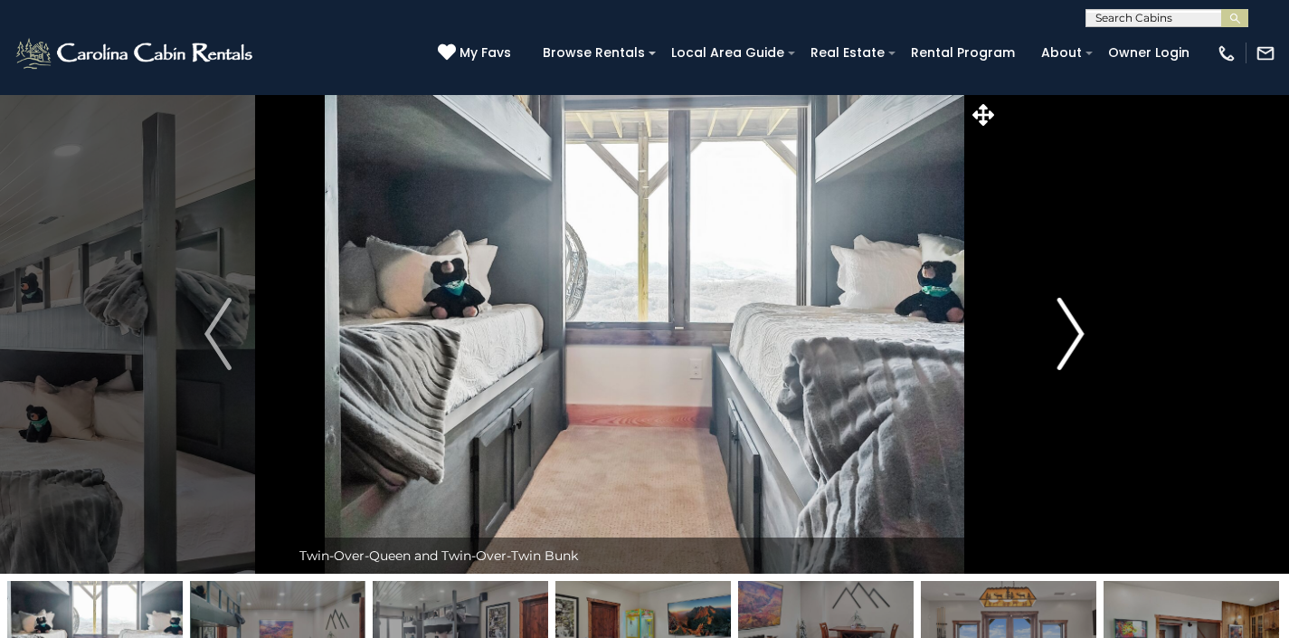
click at [1065, 332] on img "Next" at bounding box center [1071, 334] width 27 height 72
